Goal: Task Accomplishment & Management: Complete application form

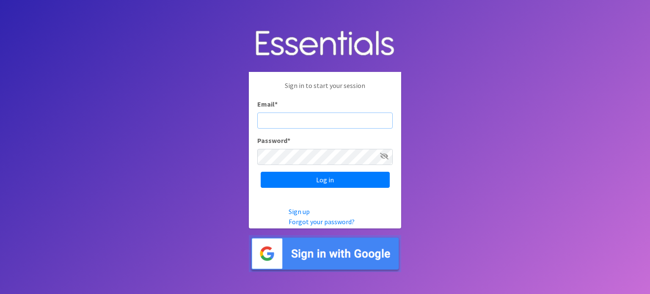
type input "[PERSON_NAME][EMAIL_ADDRESS][PERSON_NAME][DOMAIN_NAME]"
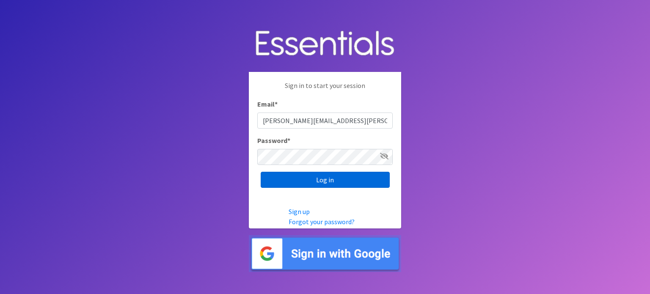
click at [334, 183] on input "Log in" at bounding box center [325, 180] width 129 height 16
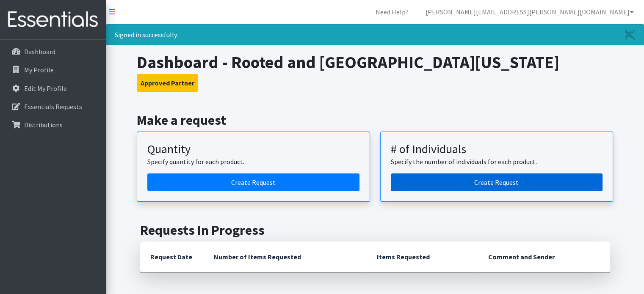
click at [470, 179] on link "Create Request" at bounding box center [497, 182] width 212 height 18
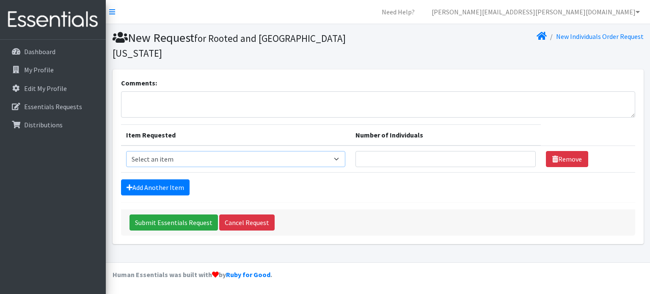
click at [192, 151] on select "Select an item Adult Briefs (Medium) Adult Briefs (XL) Adult Briefs (XS) Adult …" at bounding box center [236, 159] width 220 height 16
click at [194, 151] on select "Select an item Adult Briefs (Medium) Adult Briefs (XL) Adult Briefs (XS) Adult …" at bounding box center [236, 159] width 220 height 16
select select "11412"
click at [126, 151] on select "Select an item Adult Briefs (Medium) Adult Briefs (XL) Adult Briefs (XS) Adult …" at bounding box center [236, 159] width 220 height 16
click at [372, 151] on input "Number of Individuals" at bounding box center [445, 159] width 180 height 16
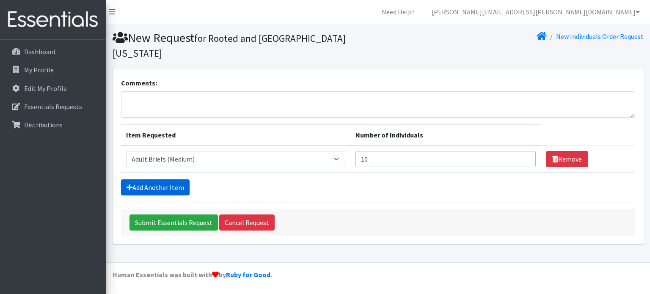
type input "10"
click at [156, 179] on link "Add Another Item" at bounding box center [155, 187] width 69 height 16
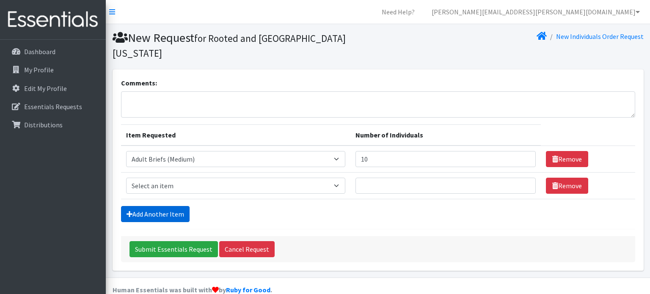
click at [165, 206] on link "Add Another Item" at bounding box center [155, 214] width 69 height 16
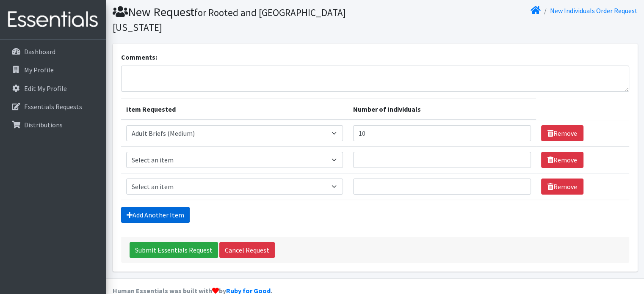
click at [164, 207] on link "Add Another Item" at bounding box center [155, 215] width 69 height 16
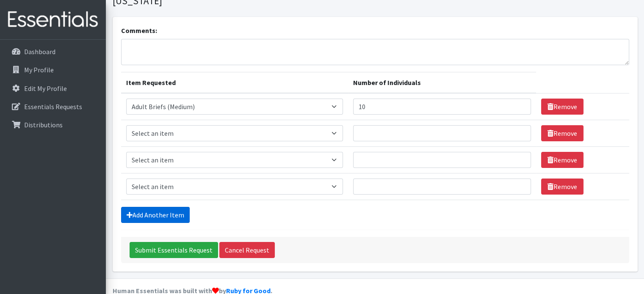
click at [161, 207] on link "Add Another Item" at bounding box center [155, 215] width 69 height 16
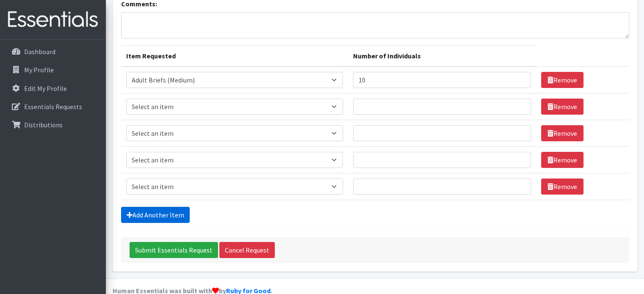
click at [161, 207] on link "Add Another Item" at bounding box center [155, 215] width 69 height 16
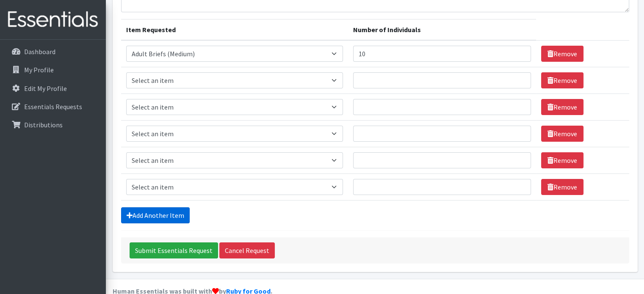
scroll to position [106, 0]
click at [168, 72] on select "Select an item Adult Briefs (Medium) Adult Briefs (XL) Adult Briefs (XS) Adult …" at bounding box center [234, 80] width 217 height 16
select select "11413"
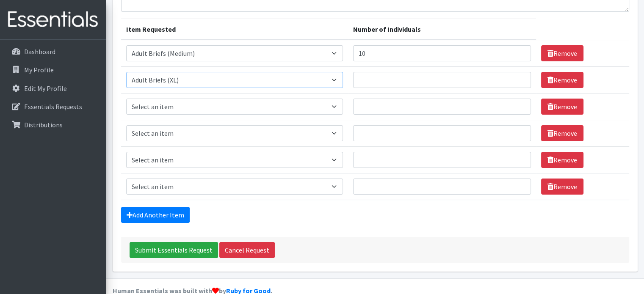
click at [126, 72] on select "Select an item Adult Briefs (Medium) Adult Briefs (XL) Adult Briefs (XS) Adult …" at bounding box center [234, 80] width 217 height 16
click at [380, 72] on input "Number of Individuals" at bounding box center [442, 80] width 178 height 16
type input "10"
click at [198, 99] on select "Select an item Adult Briefs (Medium) Adult Briefs (XL) Adult Briefs (XS) Adult …" at bounding box center [234, 107] width 217 height 16
select select "4642"
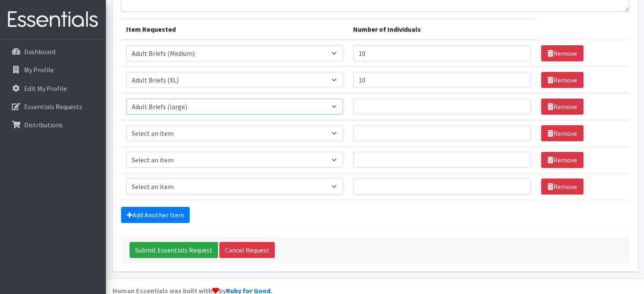
click at [126, 99] on select "Select an item Adult Briefs (Medium) Adult Briefs (XL) Adult Briefs (XS) Adult …" at bounding box center [234, 107] width 217 height 16
click at [369, 99] on input "Number of Individuals" at bounding box center [442, 107] width 178 height 16
type input "10"
click at [239, 125] on select "Select an item Adult Briefs (Medium) Adult Briefs (XL) Adult Briefs (XS) Adult …" at bounding box center [234, 133] width 217 height 16
select select "11414"
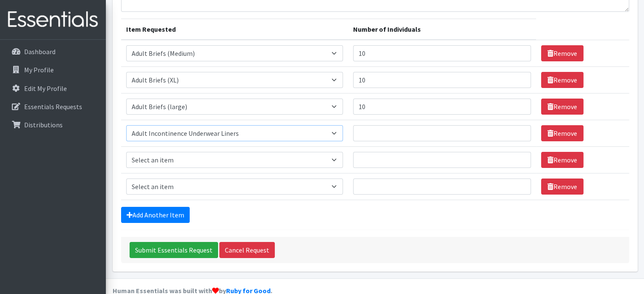
click at [126, 125] on select "Select an item Adult Briefs (Medium) Adult Briefs (XL) Adult Briefs (XS) Adult …" at bounding box center [234, 133] width 217 height 16
click at [363, 125] on input "Number of Individuals" at bounding box center [442, 133] width 178 height 16
type input "10"
click at [197, 152] on select "Select an item Adult Briefs (Medium) Adult Briefs (XL) Adult Briefs (XS) Adult …" at bounding box center [234, 160] width 217 height 16
select select "6763"
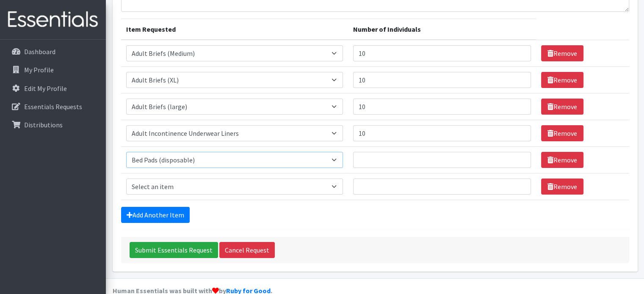
click at [126, 152] on select "Select an item Adult Briefs (Medium) Adult Briefs (XL) Adult Briefs (XS) Adult …" at bounding box center [234, 160] width 217 height 16
click at [371, 152] on input "Number of Individuals" at bounding box center [442, 160] width 178 height 16
type input "5"
click at [175, 179] on select "Select an item Adult Briefs (Medium) Adult Briefs (XL) Adult Briefs (XS) Adult …" at bounding box center [234, 187] width 217 height 16
select select "4634"
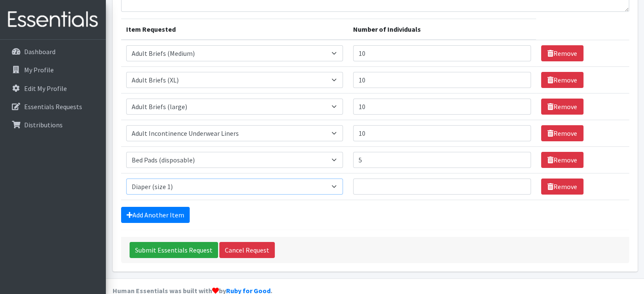
click at [126, 179] on select "Select an item Adult Briefs (Medium) Adult Briefs (XL) Adult Briefs (XS) Adult …" at bounding box center [234, 187] width 217 height 16
click at [365, 179] on input "Number of Individuals" at bounding box center [442, 187] width 178 height 16
type input "10"
click at [151, 207] on link "Add Another Item" at bounding box center [155, 215] width 69 height 16
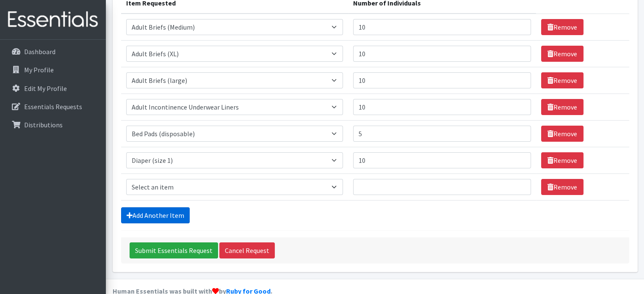
click at [156, 207] on link "Add Another Item" at bounding box center [155, 215] width 69 height 16
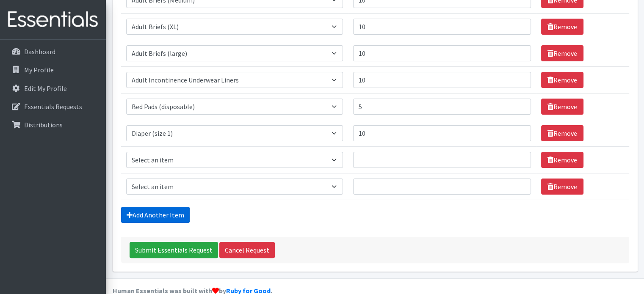
click at [150, 207] on link "Add Another Item" at bounding box center [155, 215] width 69 height 16
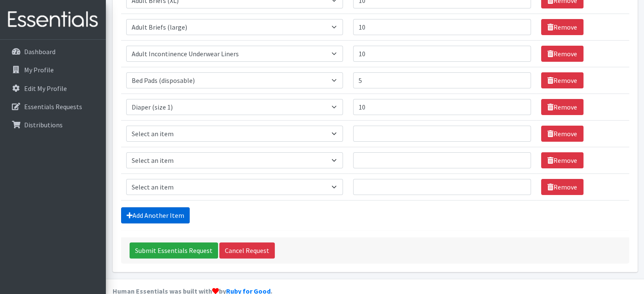
click at [155, 207] on link "Add Another Item" at bounding box center [155, 215] width 69 height 16
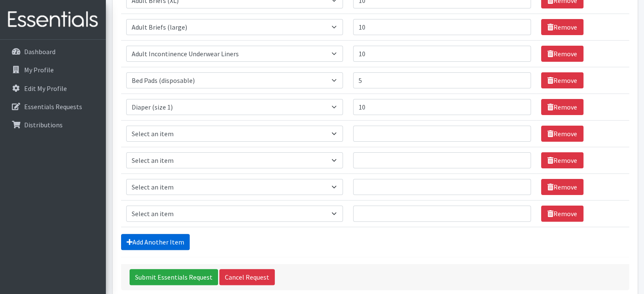
scroll to position [212, 0]
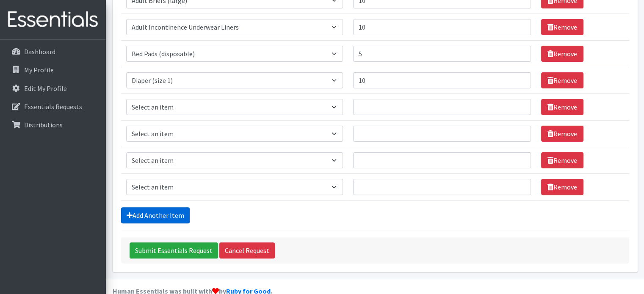
click at [158, 207] on link "Add Another Item" at bounding box center [155, 215] width 69 height 16
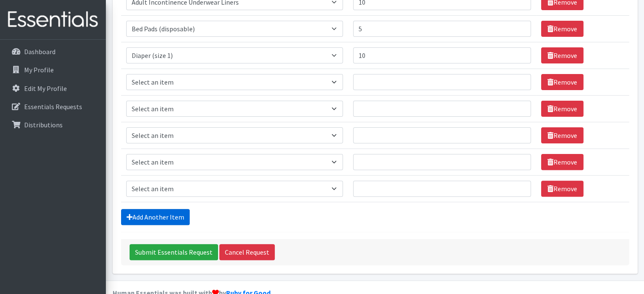
scroll to position [239, 0]
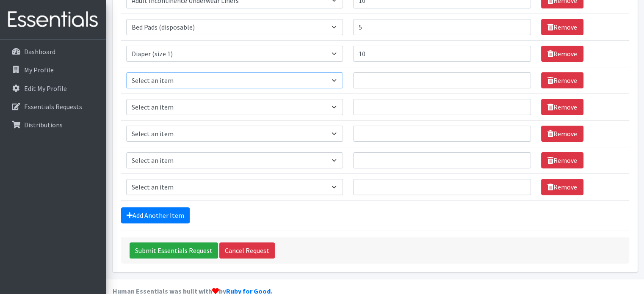
click at [199, 72] on select "Select an item Adult Briefs (Medium) Adult Briefs (XL) Adult Briefs (XS) Adult …" at bounding box center [234, 80] width 217 height 16
select select "4635"
click at [126, 72] on select "Select an item Adult Briefs (Medium) Adult Briefs (XL) Adult Briefs (XS) Adult …" at bounding box center [234, 80] width 217 height 16
click at [367, 72] on input "Number of Individuals" at bounding box center [442, 80] width 178 height 16
type input "10"
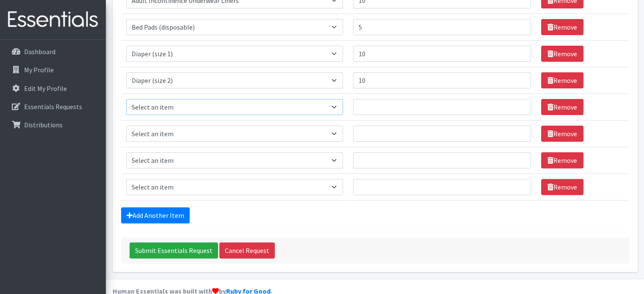
click at [210, 99] on select "Select an item Adult Briefs (Medium) Adult Briefs (XL) Adult Briefs (XS) Adult …" at bounding box center [234, 107] width 217 height 16
select select "4644"
click at [126, 99] on select "Select an item Adult Briefs (Medium) Adult Briefs (XL) Adult Briefs (XS) Adult …" at bounding box center [234, 107] width 217 height 16
click at [373, 99] on input "Number of Individuals" at bounding box center [442, 107] width 178 height 16
type input "10"
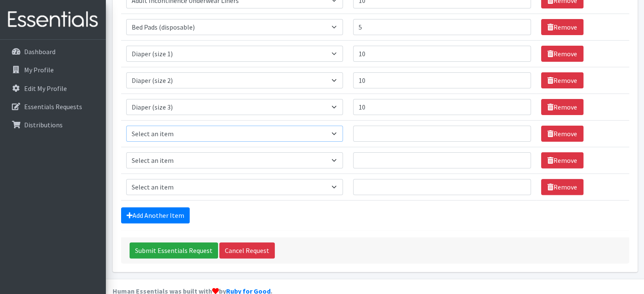
click at [199, 126] on select "Select an item Adult Briefs (Medium) Adult Briefs (XL) Adult Briefs (XS) Adult …" at bounding box center [234, 134] width 217 height 16
select select "4645"
click at [126, 126] on select "Select an item Adult Briefs (Medium) Adult Briefs (XL) Adult Briefs (XS) Adult …" at bounding box center [234, 134] width 217 height 16
click at [369, 126] on input "Number of Individuals" at bounding box center [442, 134] width 178 height 16
type input "35"
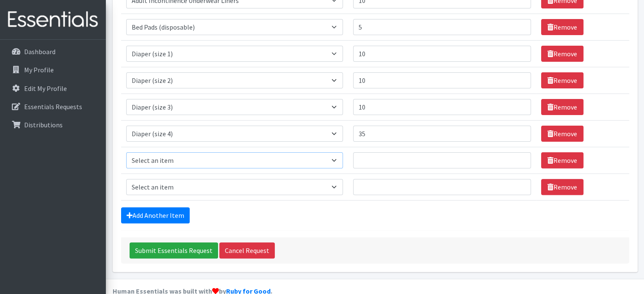
click at [249, 152] on select "Select an item Adult Briefs (Medium) Adult Briefs (XL) Adult Briefs (XS) Adult …" at bounding box center [234, 160] width 217 height 16
click at [424, 207] on div "Add Another Item" at bounding box center [375, 215] width 508 height 16
click at [228, 152] on select "Select an item Adult Briefs (Medium) Adult Briefs (XL) Adult Briefs (XS) Adult …" at bounding box center [234, 160] width 217 height 16
select select "4646"
click at [126, 152] on select "Select an item Adult Briefs (Medium) Adult Briefs (XL) Adult Briefs (XS) Adult …" at bounding box center [234, 160] width 217 height 16
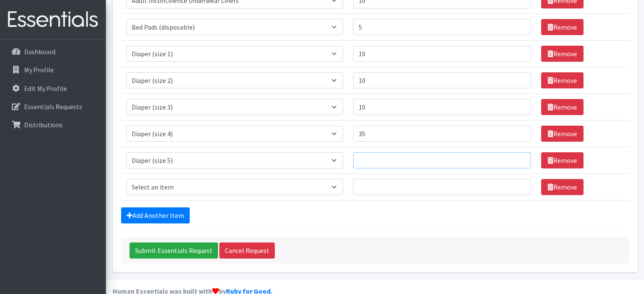
click at [371, 152] on input "Number of Individuals" at bounding box center [442, 160] width 178 height 16
type input "50"
click at [230, 179] on select "Select an item Adult Briefs (Medium) Adult Briefs (XL) Adult Briefs (XS) Adult …" at bounding box center [234, 187] width 217 height 16
select select "4649"
click at [126, 179] on select "Select an item Adult Briefs (Medium) Adult Briefs (XL) Adult Briefs (XS) Adult …" at bounding box center [234, 187] width 217 height 16
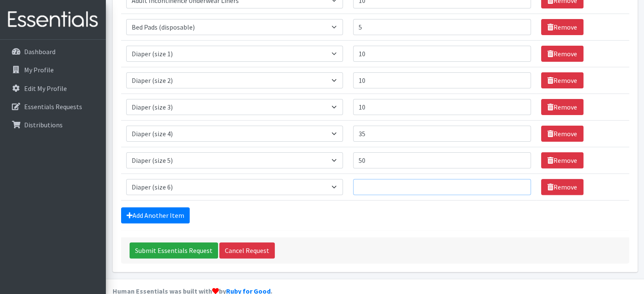
click at [367, 179] on input "Number of Individuals" at bounding box center [442, 187] width 178 height 16
type input "35"
click at [154, 207] on link "Add Another Item" at bounding box center [155, 215] width 69 height 16
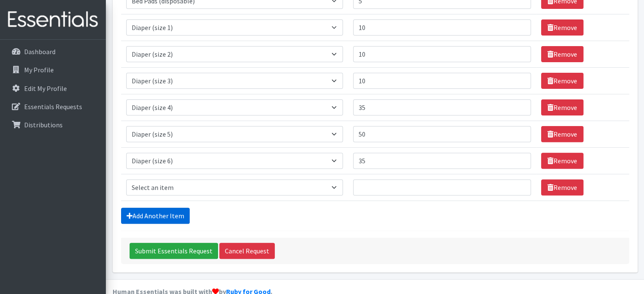
scroll to position [265, 0]
click at [166, 179] on select "Select an item Adult Briefs (Medium) Adult Briefs (XL) Adult Briefs (XS) Adult …" at bounding box center [234, 187] width 217 height 16
select select "4633"
click at [126, 179] on select "Select an item Adult Briefs (Medium) Adult Briefs (XL) Adult Briefs (XS) Adult …" at bounding box center [234, 187] width 217 height 16
click at [383, 179] on input "Number of Individuals" at bounding box center [442, 187] width 178 height 16
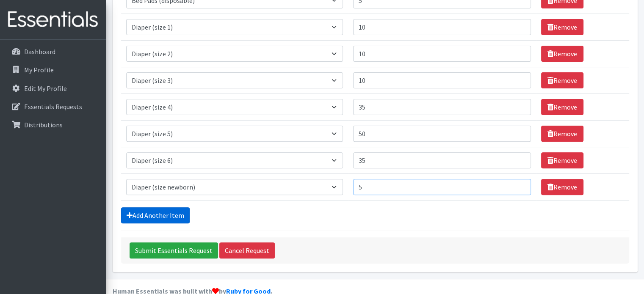
type input "5"
click at [144, 207] on link "Add Another Item" at bounding box center [155, 215] width 69 height 16
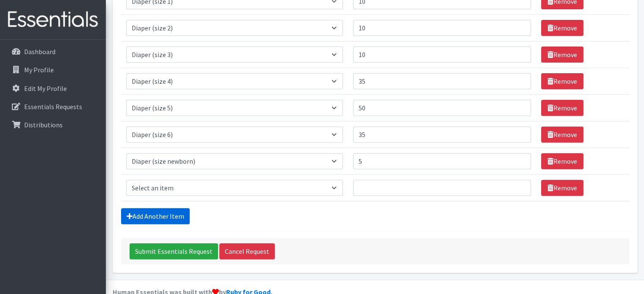
scroll to position [292, 0]
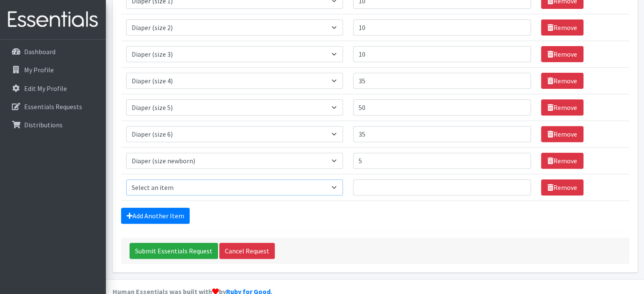
click at [196, 179] on select "Select an item Adult Briefs (Medium) Adult Briefs (XL) Adult Briefs (XS) Adult …" at bounding box center [234, 187] width 217 height 16
select select "4643"
click at [126, 179] on select "Select an item Adult Briefs (Medium) Adult Briefs (XL) Adult Briefs (XS) Adult …" at bounding box center [234, 187] width 217 height 16
click at [362, 179] on input "Number of Individuals" at bounding box center [442, 187] width 178 height 16
type input "5"
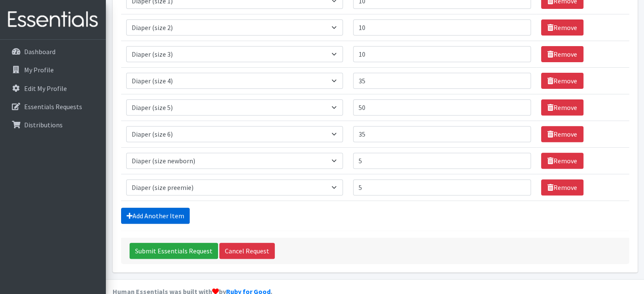
click at [158, 208] on link "Add Another Item" at bounding box center [155, 216] width 69 height 16
click at [154, 179] on select "Select an item Adult Briefs (Medium) Adult Briefs (XL) Adult Briefs (XS) Adult …" at bounding box center [234, 187] width 217 height 16
select select "12686"
click at [126, 179] on select "Select an item Adult Briefs (Medium) Adult Briefs (XL) Adult Briefs (XS) Adult …" at bounding box center [234, 187] width 217 height 16
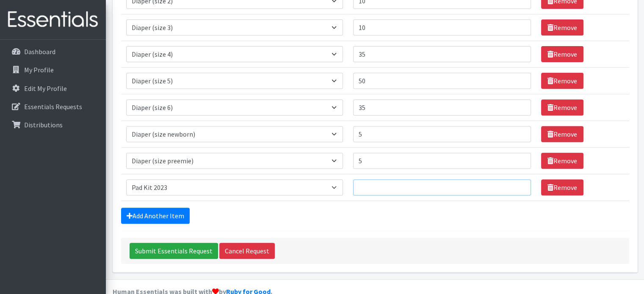
click at [363, 179] on input "Number of Individuals" at bounding box center [442, 187] width 178 height 16
type input "250"
drag, startPoint x: 155, startPoint y: 198, endPoint x: 156, endPoint y: 192, distance: 6.4
click at [155, 208] on link "Add Another Item" at bounding box center [155, 216] width 69 height 16
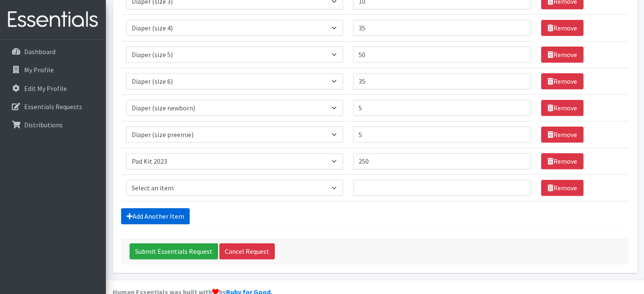
scroll to position [345, 0]
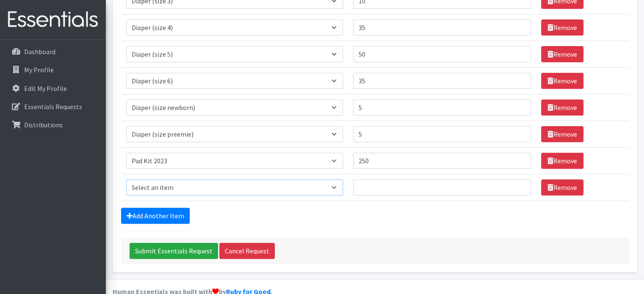
click at [149, 179] on select "Select an item Adult Briefs (Medium) Adult Briefs (XL) Adult Briefs (XS) Adult …" at bounding box center [234, 187] width 217 height 16
select select "12643"
click at [126, 179] on select "Select an item Adult Briefs (Medium) Adult Briefs (XL) Adult Briefs (XS) Adult …" at bounding box center [234, 187] width 217 height 16
click at [366, 179] on input "Number of Individuals" at bounding box center [442, 187] width 178 height 16
type input "150"
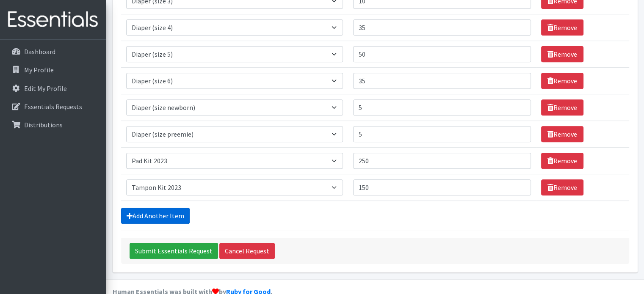
click at [171, 208] on link "Add Another Item" at bounding box center [155, 216] width 69 height 16
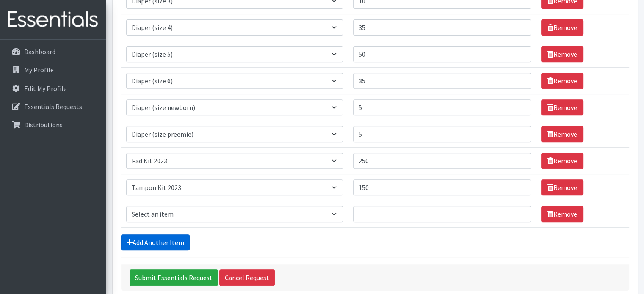
scroll to position [372, 0]
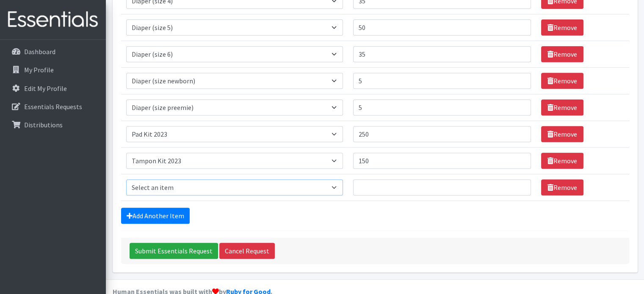
click at [174, 179] on select "Select an item Adult Briefs (Medium) Adult Briefs (XL) Adult Briefs (XS) Adult …" at bounding box center [234, 187] width 217 height 16
select select "4665"
click at [126, 179] on select "Select an item Adult Briefs (Medium) Adult Briefs (XL) Adult Briefs (XS) Adult …" at bounding box center [234, 187] width 217 height 16
click at [374, 179] on input "Number of Individuals" at bounding box center [442, 187] width 178 height 16
type input "225"
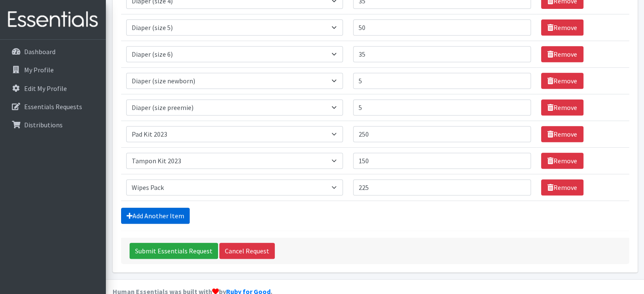
click at [149, 208] on link "Add Another Item" at bounding box center [155, 216] width 69 height 16
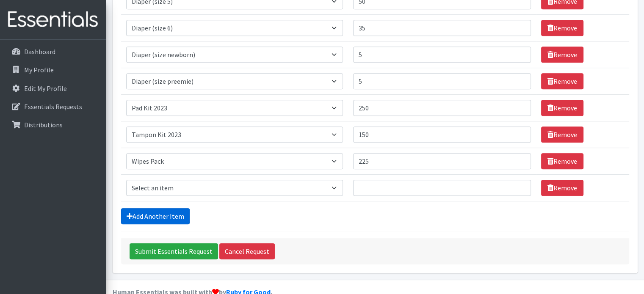
scroll to position [398, 0]
click at [166, 180] on select "Select an item Adult Briefs (Medium) Adult Briefs (XL) Adult Briefs (XS) Adult …" at bounding box center [234, 188] width 217 height 16
click at [375, 208] on div "Add Another Item" at bounding box center [375, 216] width 508 height 16
click at [174, 180] on select "Select an item Adult Briefs (Medium) Adult Briefs (XL) Adult Briefs (XS) Adult …" at bounding box center [234, 188] width 217 height 16
select select "5865"
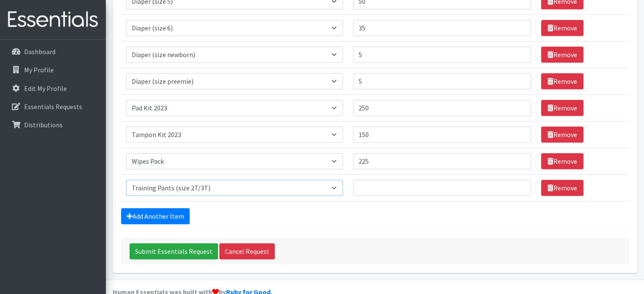
click at [126, 180] on select "Select an item Adult Briefs (Medium) Adult Briefs (XL) Adult Briefs (XS) Adult …" at bounding box center [234, 188] width 217 height 16
click at [375, 180] on input "Number of Individuals" at bounding box center [442, 188] width 178 height 16
type input "15"
click at [162, 208] on link "Add Another Item" at bounding box center [155, 216] width 69 height 16
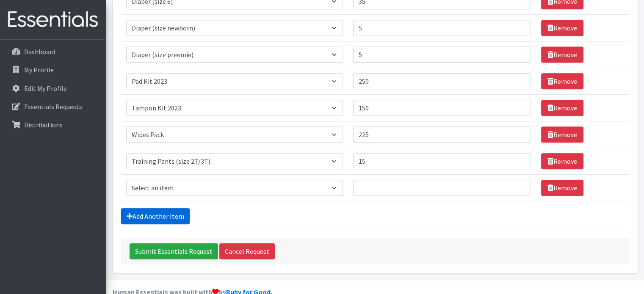
scroll to position [425, 0]
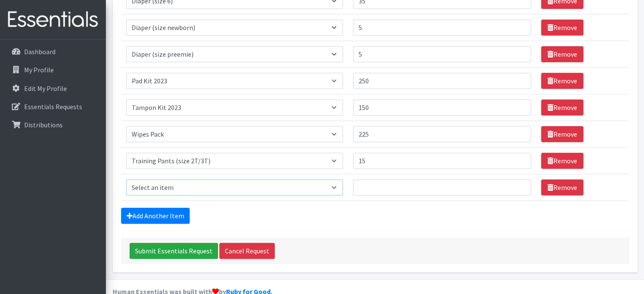
click at [189, 179] on select "Select an item Adult Briefs (Medium) Adult Briefs (XL) Adult Briefs (XS) Adult …" at bounding box center [234, 187] width 217 height 16
select select "5866"
click at [126, 179] on select "Select an item Adult Briefs (Medium) Adult Briefs (XL) Adult Briefs (XS) Adult …" at bounding box center [234, 187] width 217 height 16
click at [373, 179] on input "Number of Individuals" at bounding box center [442, 187] width 178 height 16
type input "10"
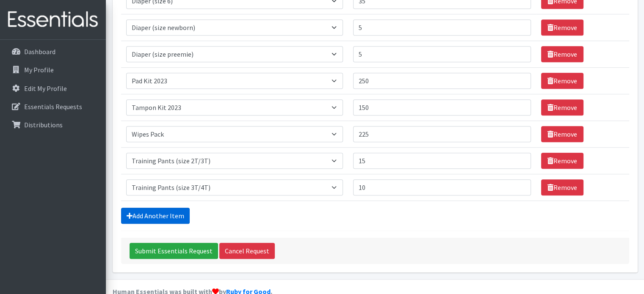
click at [157, 208] on link "Add Another Item" at bounding box center [155, 216] width 69 height 16
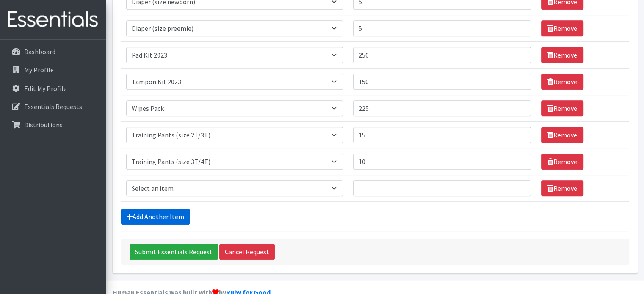
scroll to position [451, 0]
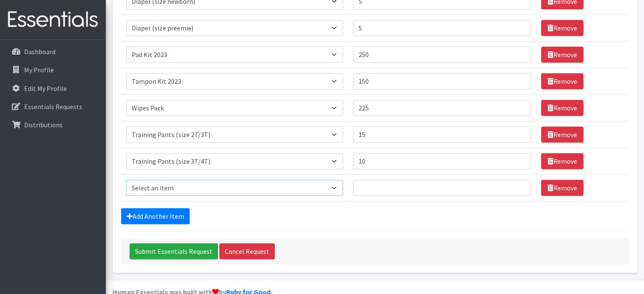
click at [167, 180] on select "Select an item Adult Briefs (Medium) Adult Briefs (XL) Adult Briefs (XS) Adult …" at bounding box center [234, 188] width 217 height 16
select select "5867"
click at [126, 180] on select "Select an item Adult Briefs (Medium) Adult Briefs (XL) Adult Briefs (XS) Adult …" at bounding box center [234, 188] width 217 height 16
click at [376, 180] on input "Number of Individuals" at bounding box center [442, 188] width 178 height 16
type input "15"
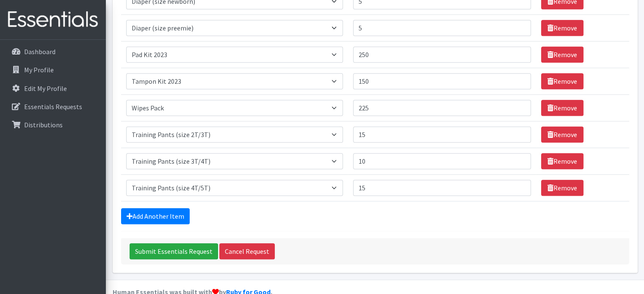
click at [360, 208] on div "Add Another Item" at bounding box center [375, 216] width 508 height 16
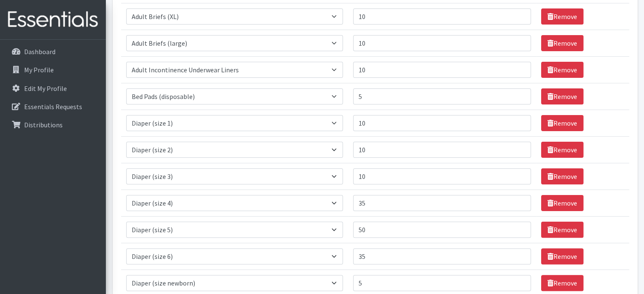
scroll to position [254, 0]
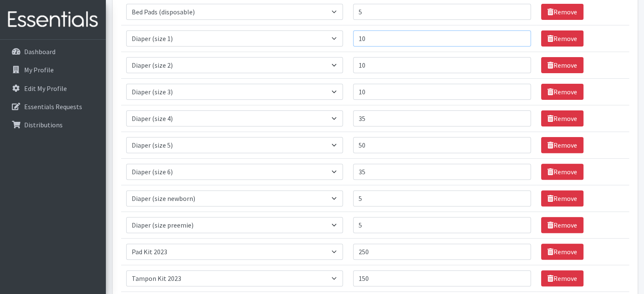
drag, startPoint x: 377, startPoint y: 24, endPoint x: 345, endPoint y: 21, distance: 32.7
click at [345, 25] on tr "Item Requested Select an item Adult Briefs (Medium) Adult Briefs (XL) Adult Bri…" at bounding box center [375, 38] width 508 height 27
type input "5"
drag, startPoint x: 377, startPoint y: 49, endPoint x: 359, endPoint y: 48, distance: 17.8
click at [359, 57] on input "10" at bounding box center [442, 65] width 178 height 16
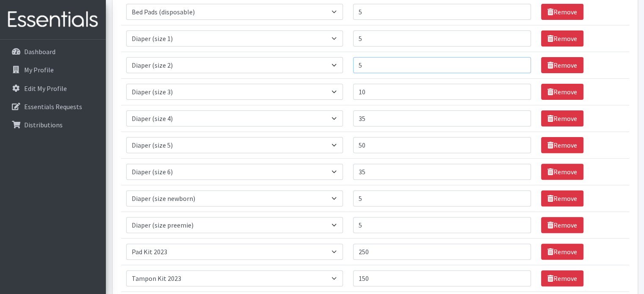
type input "5"
click at [349, 25] on tr "Item Requested Select an item Adult Briefs (Medium) Adult Briefs (XL) Adult Bri…" at bounding box center [375, 38] width 508 height 27
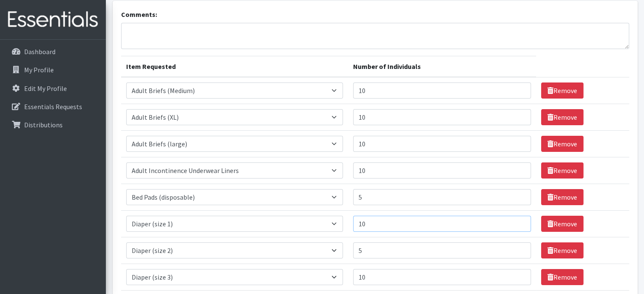
scroll to position [0, 0]
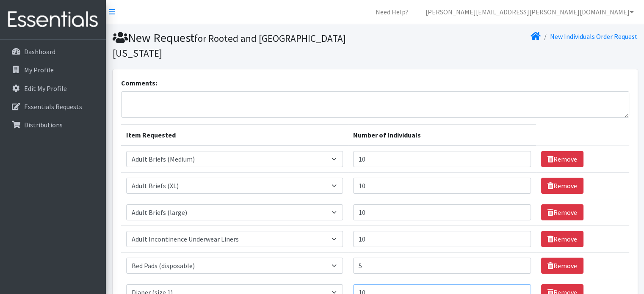
type input "10"
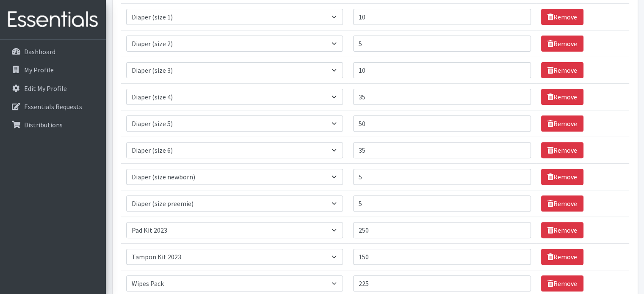
scroll to position [339, 0]
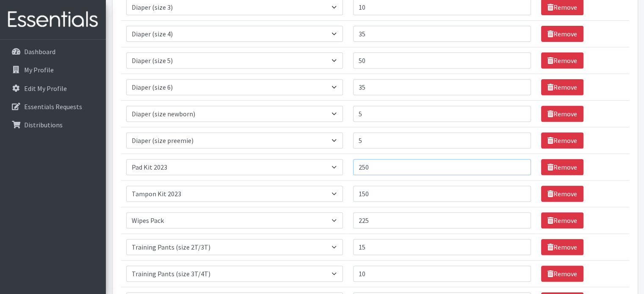
drag, startPoint x: 376, startPoint y: 152, endPoint x: 367, endPoint y: 151, distance: 8.6
click at [367, 159] on input "250" at bounding box center [442, 167] width 178 height 16
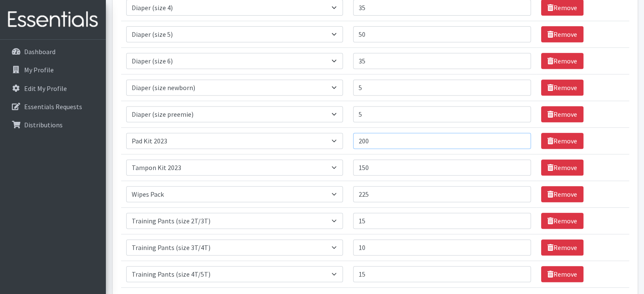
scroll to position [451, 0]
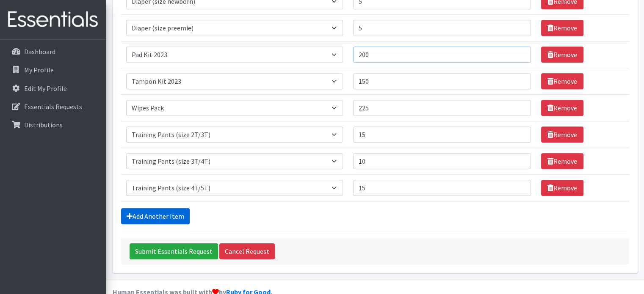
type input "200"
click at [156, 208] on link "Add Another Item" at bounding box center [155, 216] width 69 height 16
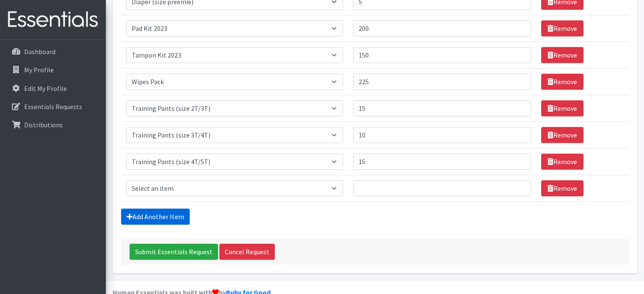
scroll to position [478, 0]
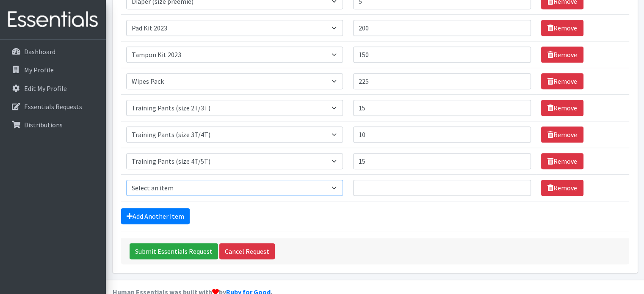
click at [174, 180] on select "Select an item Adult Briefs (Medium) Adult Briefs (XL) Adult Briefs (XS) Adult …" at bounding box center [234, 188] width 217 height 16
click at [354, 208] on div "Add Another Item" at bounding box center [375, 216] width 508 height 16
drag, startPoint x: 564, startPoint y: 171, endPoint x: 550, endPoint y: 173, distance: 14.1
click at [564, 180] on link "Remove" at bounding box center [562, 188] width 42 height 16
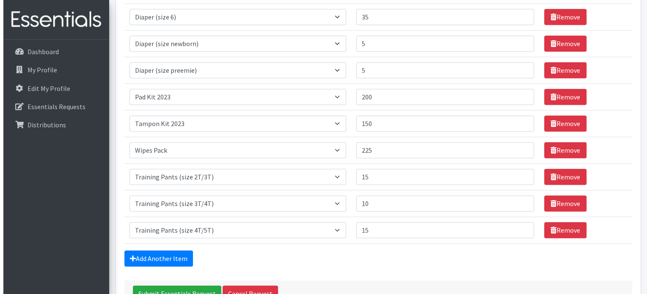
scroll to position [451, 0]
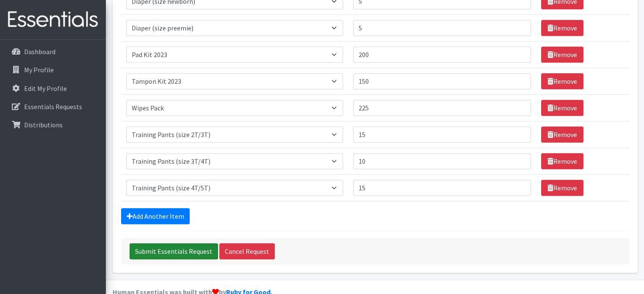
click at [180, 243] on input "Submit Essentials Request" at bounding box center [173, 251] width 88 height 16
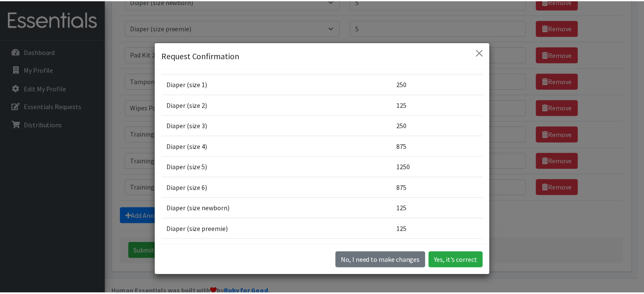
scroll to position [287, 0]
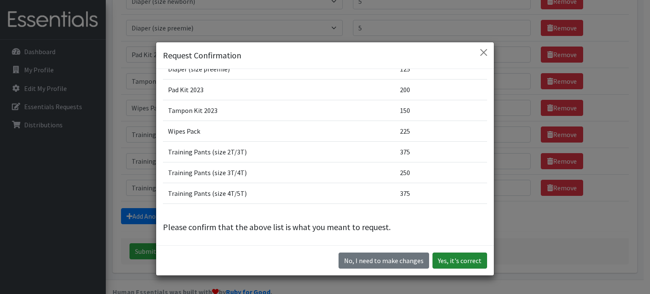
click at [451, 262] on button "Yes, it's correct" at bounding box center [459, 261] width 55 height 16
